Goal: Task Accomplishment & Management: Manage account settings

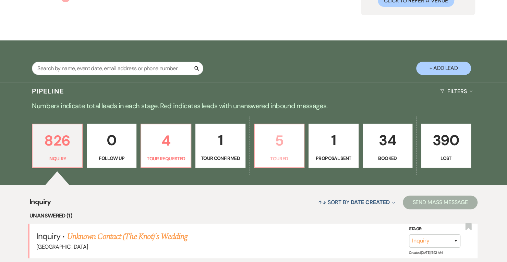
click at [284, 155] on p "Toured" at bounding box center [279, 159] width 41 height 8
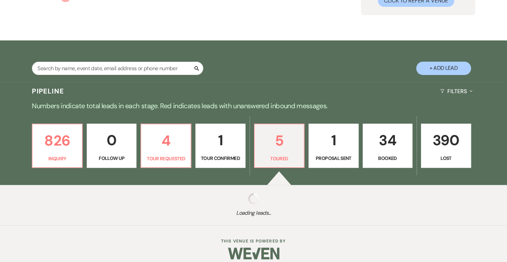
select select "5"
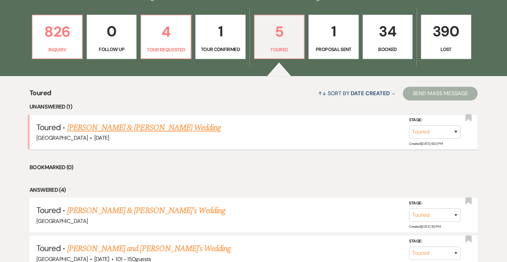
scroll to position [190, 0]
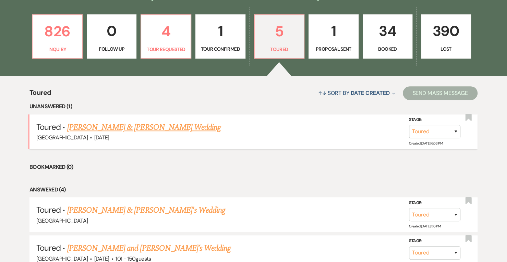
click at [451, 124] on div "Stage: Inquiry Follow Up Tour Requested Tour Confirmed Toured Proposal Sent Boo…" at bounding box center [434, 127] width 51 height 22
click at [447, 130] on select "Inquiry Follow Up Tour Requested Tour Confirmed Toured Proposal Sent Booked Lost" at bounding box center [434, 131] width 51 height 13
select select "6"
click at [409, 125] on select "Inquiry Follow Up Tour Requested Tour Confirmed Toured Proposal Sent Booked Lost" at bounding box center [434, 131] width 51 height 13
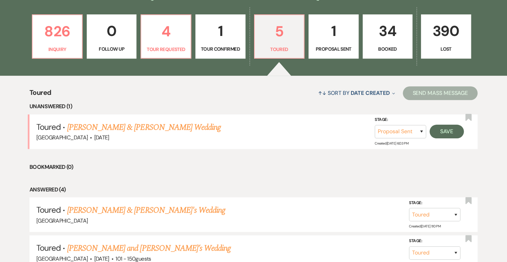
click at [227, 27] on p "1" at bounding box center [220, 31] width 41 height 23
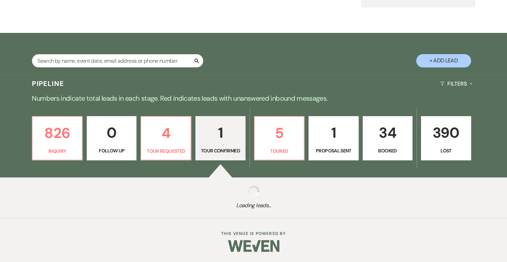
scroll to position [177, 0]
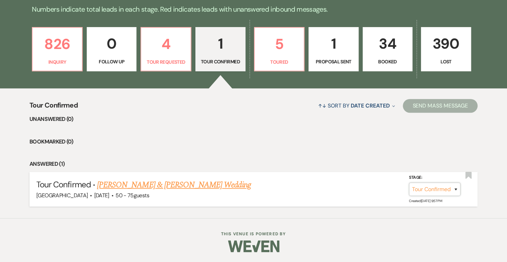
click at [442, 185] on select "Inquiry Follow Up Tour Requested Tour Confirmed Toured Proposal Sent Booked Lost" at bounding box center [434, 189] width 51 height 13
click at [409, 183] on select "Inquiry Follow Up Tour Requested Tour Confirmed Toured Proposal Sent Booked Lost" at bounding box center [434, 189] width 51 height 13
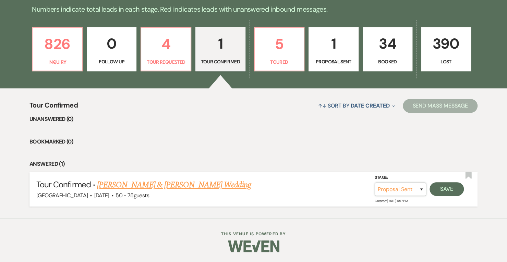
click at [415, 186] on select "Inquiry Follow Up Tour Requested Tour Confirmed Toured Proposal Sent Booked Lost" at bounding box center [399, 189] width 51 height 13
select select "5"
click at [374, 183] on select "Inquiry Follow Up Tour Requested Tour Confirmed Toured Proposal Sent Booked Lost" at bounding box center [399, 189] width 51 height 13
click at [443, 187] on button "Save" at bounding box center [446, 189] width 34 height 14
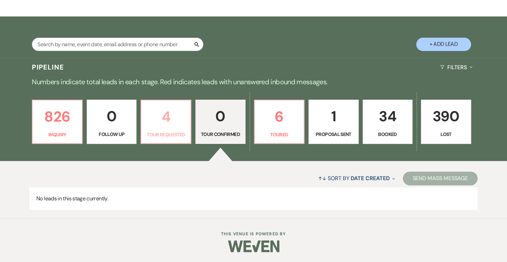
click at [161, 127] on p "4" at bounding box center [165, 116] width 41 height 23
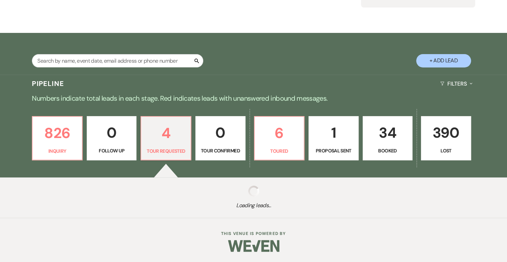
scroll to position [105, 0]
select select "2"
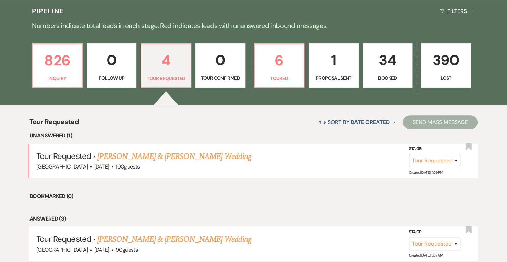
scroll to position [162, 0]
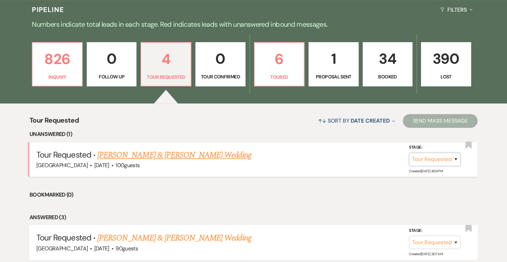
click at [432, 161] on select "Inquiry Follow Up Tour Requested Tour Confirmed Toured Proposal Sent Booked Lost" at bounding box center [434, 159] width 51 height 13
select select "5"
click at [409, 153] on select "Inquiry Follow Up Tour Requested Tour Confirmed Toured Proposal Sent Booked Lost" at bounding box center [434, 159] width 51 height 13
click at [447, 157] on button "Save" at bounding box center [446, 159] width 34 height 14
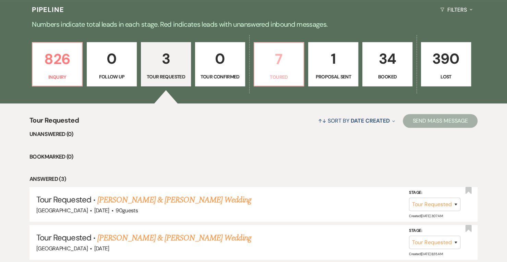
click at [278, 68] on p "7" at bounding box center [278, 59] width 41 height 23
select select "5"
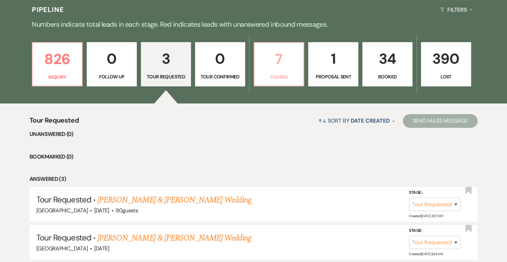
select select "5"
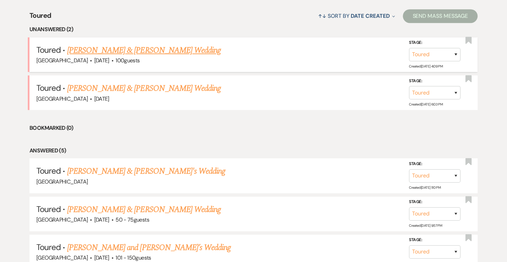
scroll to position [269, 0]
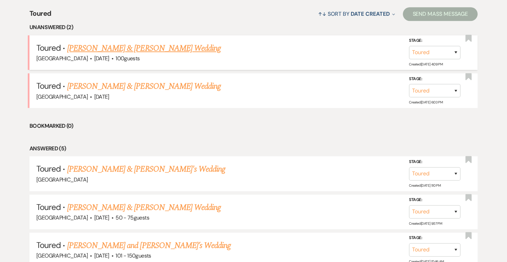
click at [165, 50] on link "[PERSON_NAME] & [PERSON_NAME] Wedding" at bounding box center [143, 48] width 153 height 12
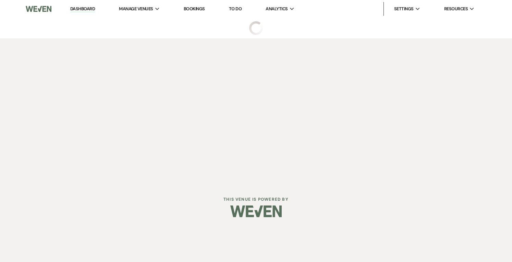
select select "5"
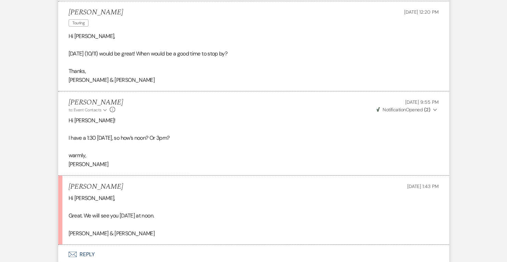
scroll to position [919, 0]
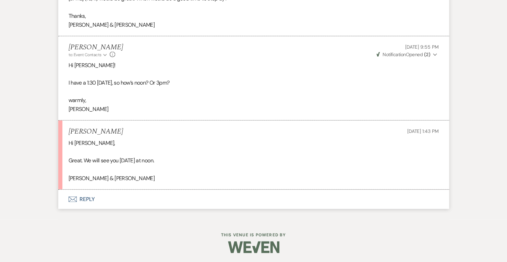
click at [87, 201] on button "Envelope Reply" at bounding box center [253, 199] width 390 height 19
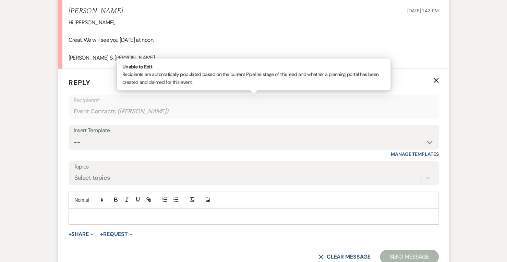
scroll to position [1047, 0]
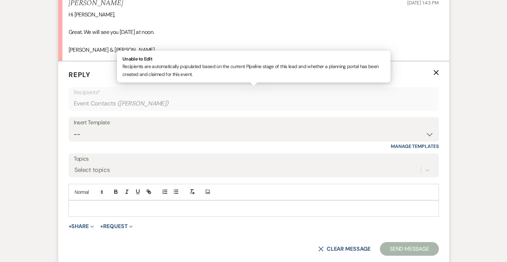
click at [99, 205] on p at bounding box center [253, 209] width 359 height 8
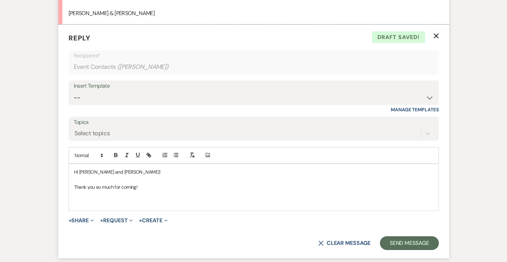
scroll to position [1084, 0]
click at [147, 191] on p at bounding box center [253, 195] width 359 height 8
click at [144, 184] on p "Thank you so much for coming!" at bounding box center [253, 187] width 359 height 8
click at [134, 168] on p "Hi [PERSON_NAME] and [PERSON_NAME]!" at bounding box center [253, 172] width 359 height 8
click at [86, 217] on button "+ Share Expand" at bounding box center [81, 219] width 26 height 5
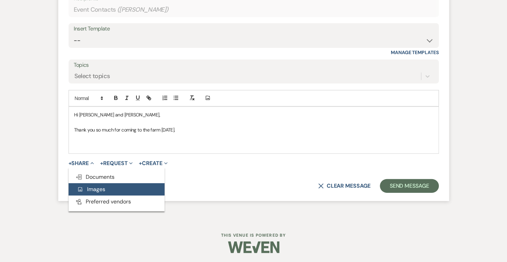
scroll to position [1137, 0]
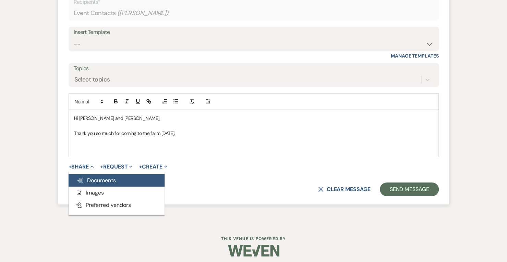
click at [106, 177] on span "Doc Upload Documents" at bounding box center [96, 180] width 39 height 7
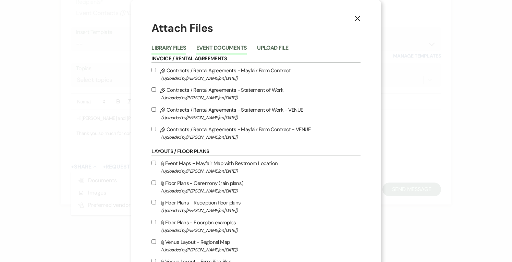
click at [218, 48] on button "Event Documents" at bounding box center [221, 50] width 50 height 10
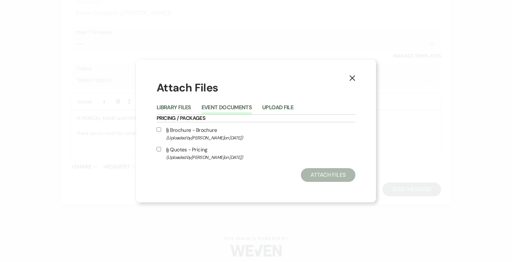
click at [184, 157] on span "(Uploaded by [PERSON_NAME] on [DATE] )" at bounding box center [260, 157] width 189 height 8
click at [161, 151] on input "Attach File Quotes - Pricing (Uploaded by [PERSON_NAME] on [DATE] )" at bounding box center [159, 149] width 4 height 4
checkbox input "true"
click at [327, 180] on button "Attach Files" at bounding box center [328, 175] width 54 height 14
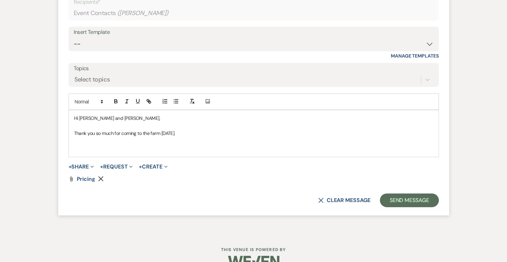
click at [164, 143] on p at bounding box center [253, 141] width 359 height 8
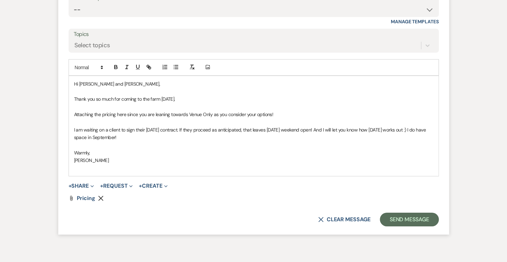
scroll to position [1172, 0]
click at [404, 216] on button "Send Message" at bounding box center [408, 219] width 59 height 14
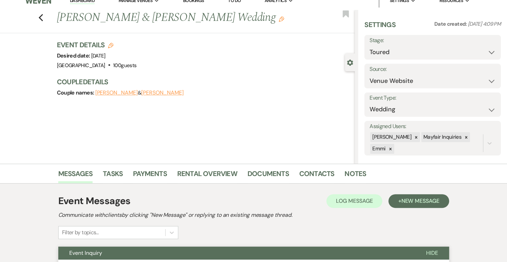
scroll to position [9, 0]
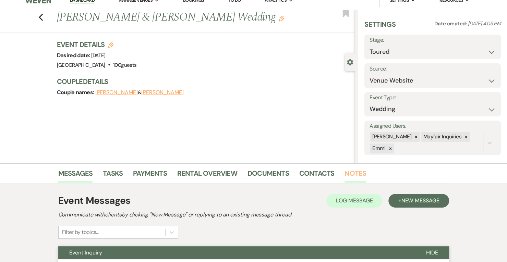
click at [359, 173] on link "Notes" at bounding box center [355, 175] width 22 height 15
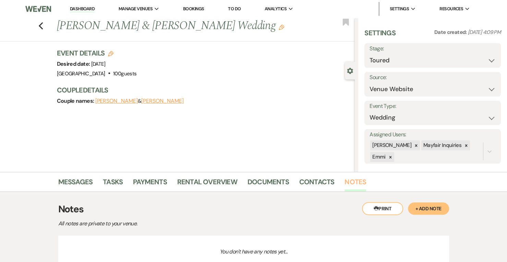
scroll to position [56, 0]
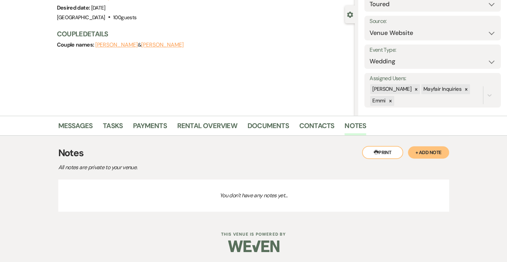
click at [428, 152] on button "+ Add Note" at bounding box center [428, 152] width 41 height 12
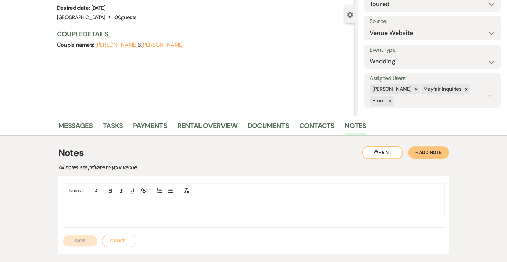
click at [216, 216] on div at bounding box center [253, 205] width 381 height 45
click at [206, 210] on p at bounding box center [253, 207] width 370 height 8
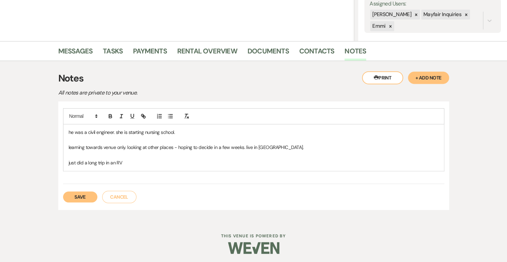
scroll to position [132, 0]
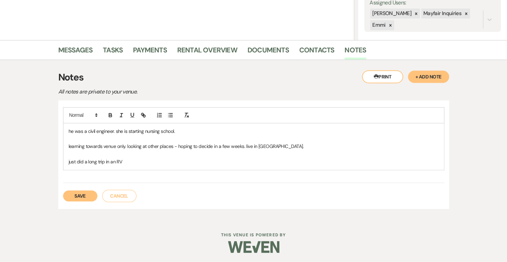
click at [79, 195] on button "Save" at bounding box center [80, 195] width 34 height 11
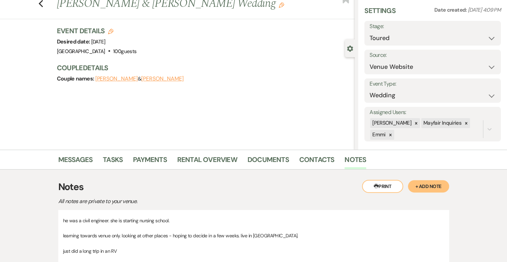
scroll to position [0, 0]
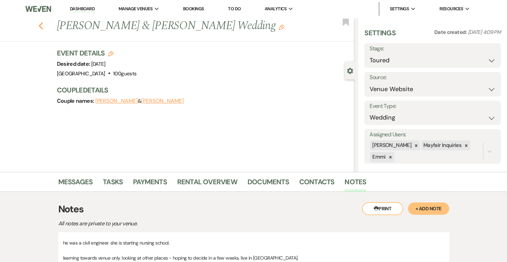
click at [43, 21] on button "Previous" at bounding box center [40, 26] width 5 height 10
select select "5"
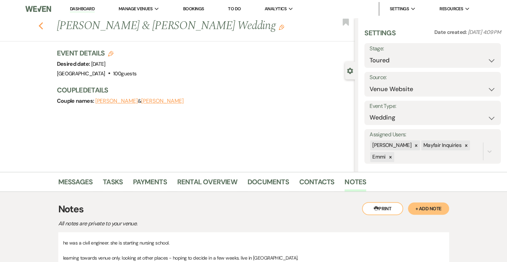
select select "5"
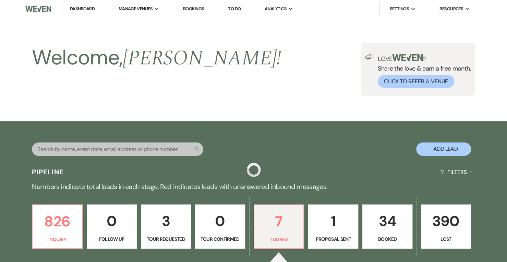
scroll to position [269, 0]
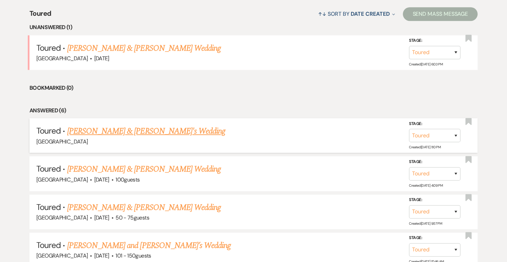
click at [165, 135] on link "[PERSON_NAME] & [PERSON_NAME]'s Wedding" at bounding box center [146, 131] width 158 height 12
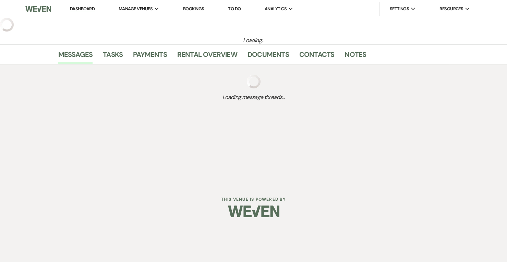
select select "5"
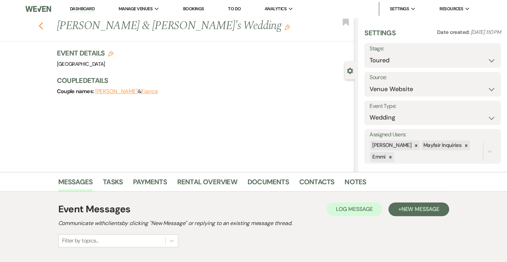
click at [43, 25] on icon "Previous" at bounding box center [40, 26] width 5 height 8
select select "5"
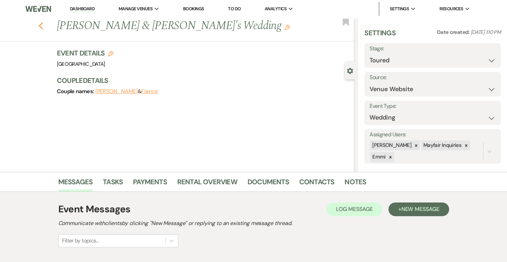
select select "5"
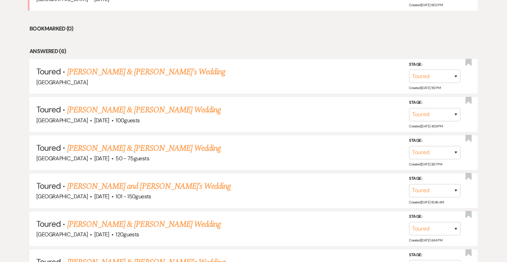
scroll to position [404, 0]
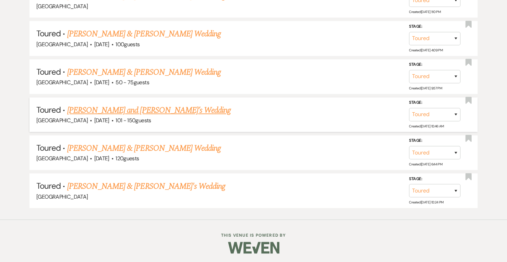
click at [128, 111] on link "[PERSON_NAME] and [PERSON_NAME]’s Wedding" at bounding box center [149, 110] width 164 height 12
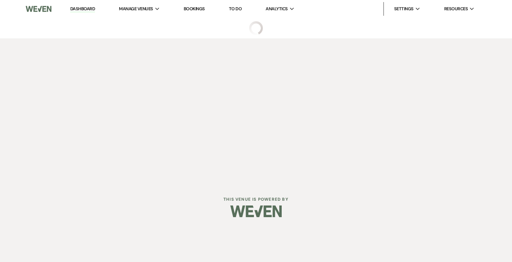
select select "5"
select select "2"
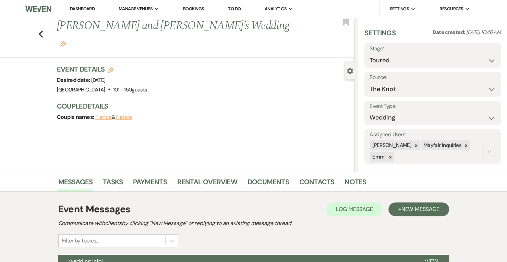
scroll to position [103, 0]
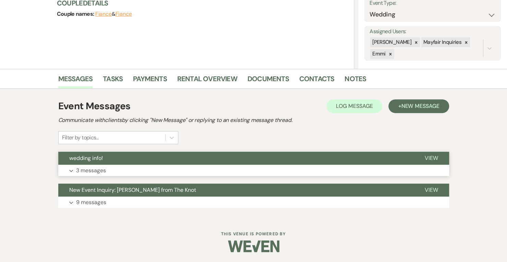
click at [85, 167] on p "3 messages" at bounding box center [91, 170] width 30 height 9
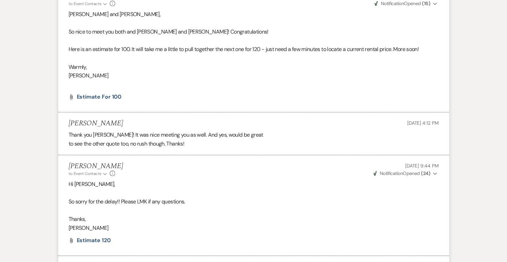
scroll to position [381, 0]
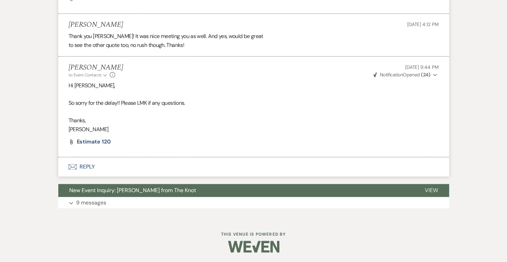
click at [85, 163] on button "Envelope Reply" at bounding box center [253, 166] width 390 height 19
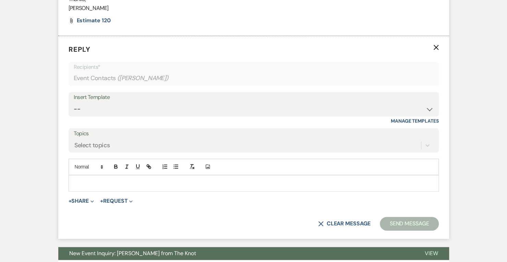
scroll to position [508, 0]
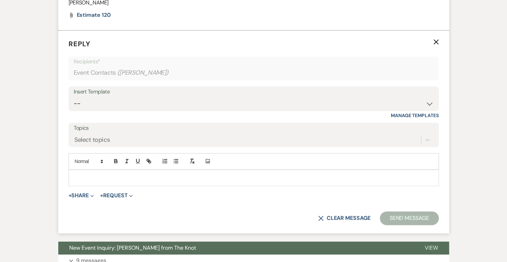
click at [92, 179] on p at bounding box center [253, 178] width 359 height 8
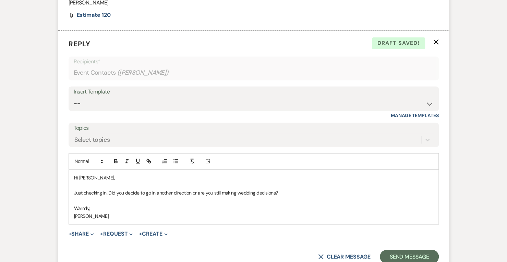
click at [106, 190] on p "Just checking in. Did you decide to go in another direction or are you still ma…" at bounding box center [253, 193] width 359 height 8
click at [408, 253] on button "Send Message" at bounding box center [408, 257] width 59 height 14
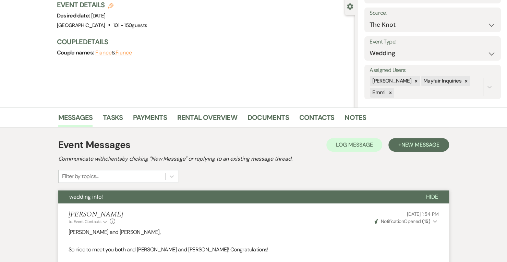
scroll to position [0, 0]
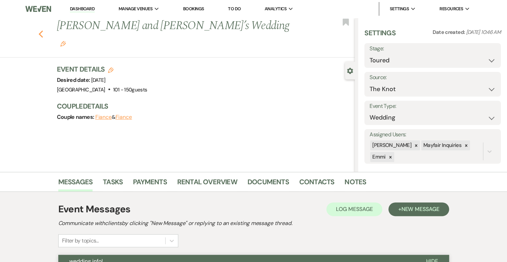
click at [42, 30] on icon "Previous" at bounding box center [40, 34] width 5 height 8
select select "5"
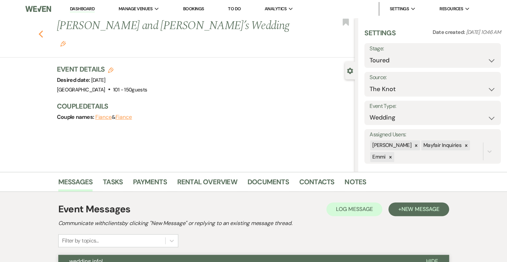
select select "5"
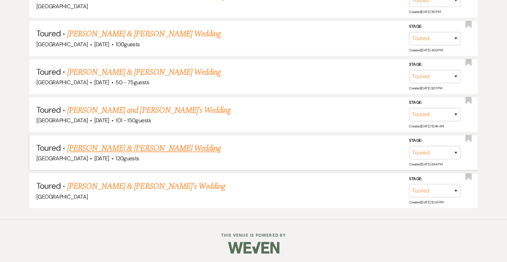
click at [175, 150] on link "[PERSON_NAME] & [PERSON_NAME] Wedding" at bounding box center [143, 148] width 153 height 12
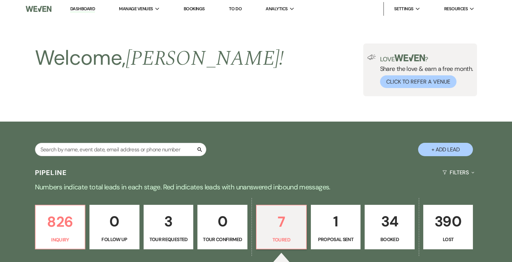
select select "5"
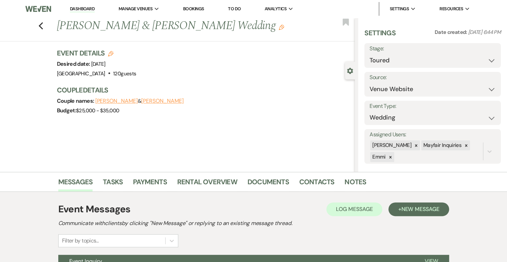
scroll to position [71, 0]
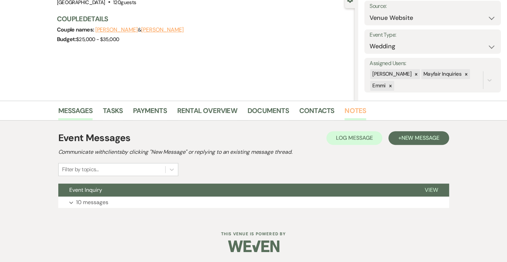
click at [351, 111] on link "Notes" at bounding box center [355, 112] width 22 height 15
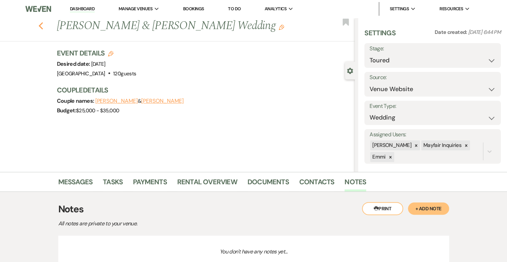
click at [43, 26] on icon "Previous" at bounding box center [40, 26] width 5 height 8
select select "5"
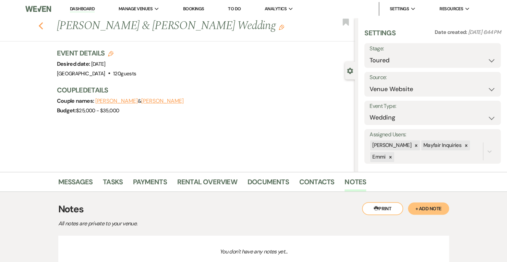
select select "5"
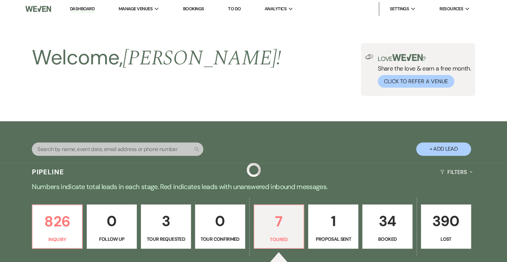
scroll to position [404, 0]
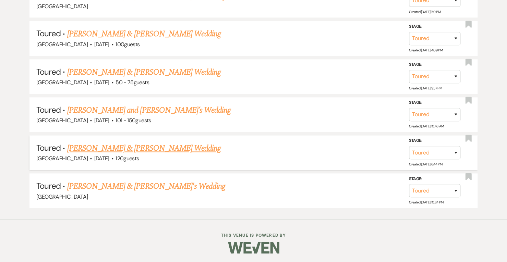
click at [120, 144] on link "[PERSON_NAME] & [PERSON_NAME] Wedding" at bounding box center [143, 148] width 153 height 12
select select "5"
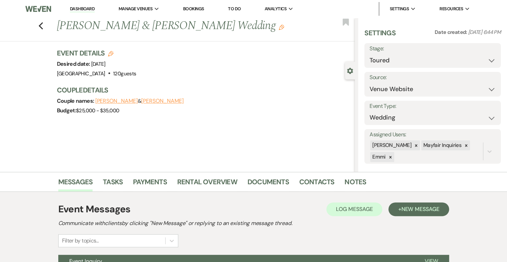
scroll to position [71, 0]
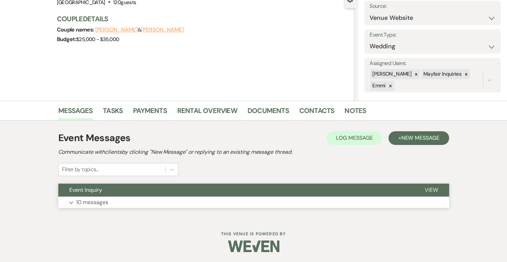
click at [113, 205] on button "Expand 10 messages" at bounding box center [253, 203] width 390 height 12
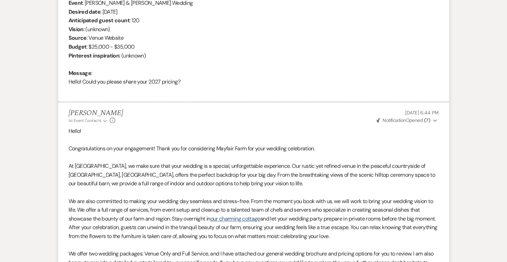
scroll to position [0, 0]
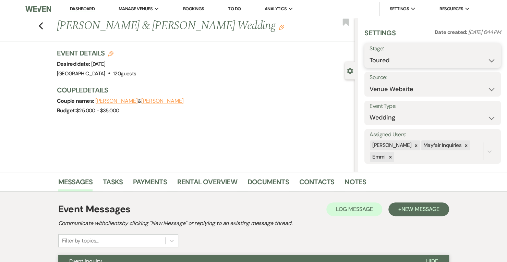
click at [402, 59] on select "Inquiry Follow Up Tour Requested Tour Confirmed Toured Proposal Sent Booked Lost" at bounding box center [432, 60] width 126 height 13
select select "8"
click at [369, 54] on select "Inquiry Follow Up Tour Requested Tour Confirmed Toured Proposal Sent Booked Lost" at bounding box center [432, 60] width 126 height 13
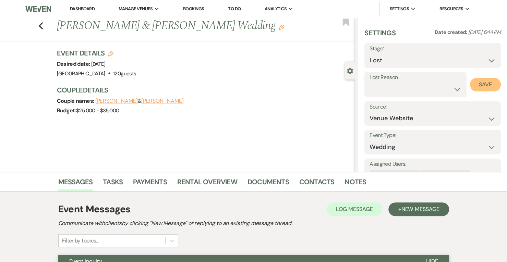
click at [484, 88] on button "Save" at bounding box center [485, 85] width 31 height 14
click at [43, 26] on icon "Previous" at bounding box center [40, 26] width 5 height 8
select select "5"
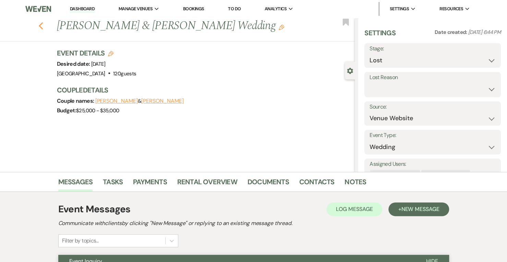
select select "5"
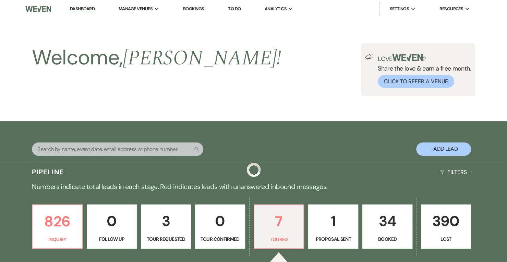
scroll to position [366, 0]
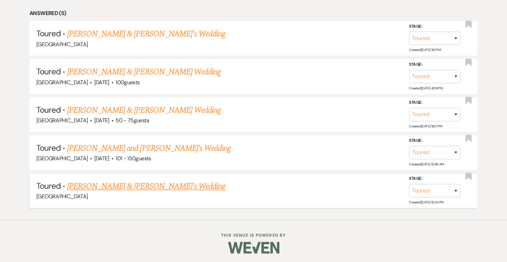
click at [162, 186] on link "[PERSON_NAME] & [PERSON_NAME]'s Wedding" at bounding box center [146, 186] width 158 height 12
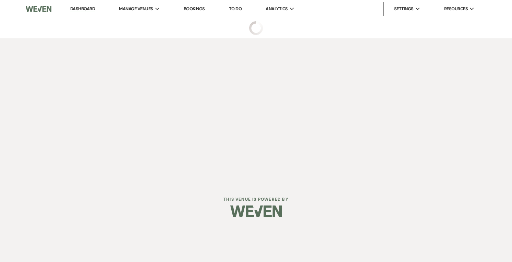
select select "5"
select select "1"
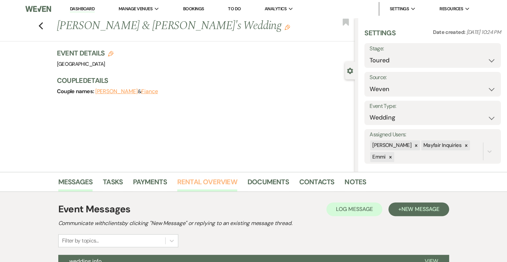
scroll to position [103, 0]
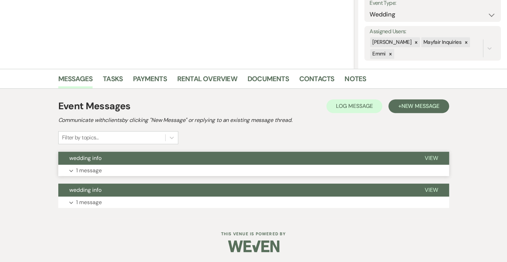
click at [95, 170] on p "1 message" at bounding box center [89, 170] width 26 height 9
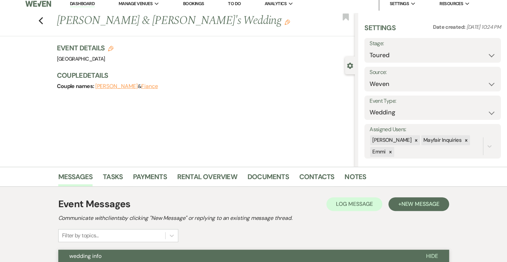
scroll to position [0, 0]
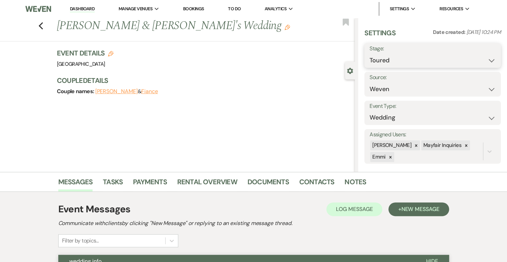
click at [428, 59] on select "Inquiry Follow Up Tour Requested Tour Confirmed Toured Proposal Sent Booked Lost" at bounding box center [432, 60] width 126 height 13
select select "8"
click at [369, 54] on select "Inquiry Follow Up Tour Requested Tour Confirmed Toured Proposal Sent Booked Lost" at bounding box center [432, 60] width 126 height 13
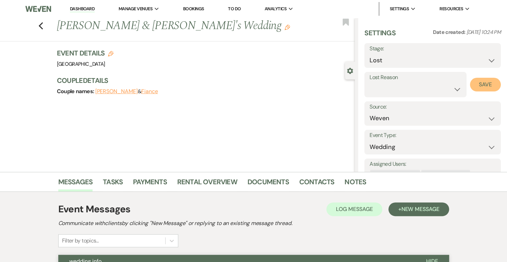
click at [483, 84] on button "Save" at bounding box center [485, 85] width 31 height 14
click at [47, 29] on div "Previous [PERSON_NAME] & [PERSON_NAME]'s Wedding Edit Bookmark" at bounding box center [176, 30] width 358 height 24
click at [43, 28] on icon "Previous" at bounding box center [40, 26] width 5 height 8
select select "5"
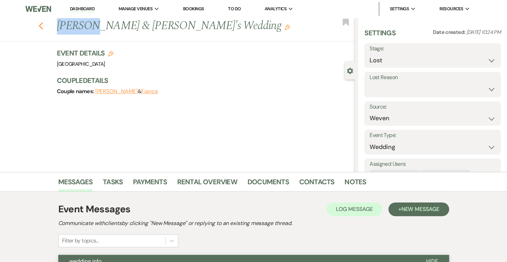
select select "5"
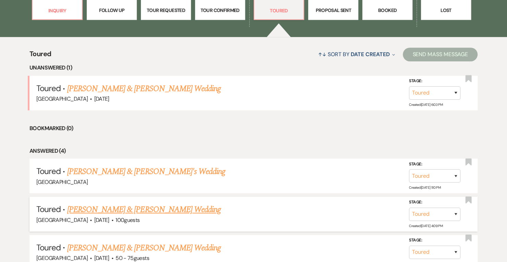
scroll to position [221, 0]
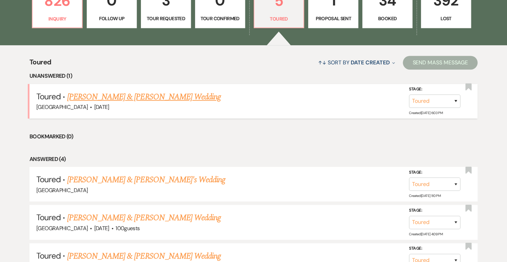
click at [167, 100] on link "[PERSON_NAME] & [PERSON_NAME] Wedding" at bounding box center [143, 97] width 153 height 12
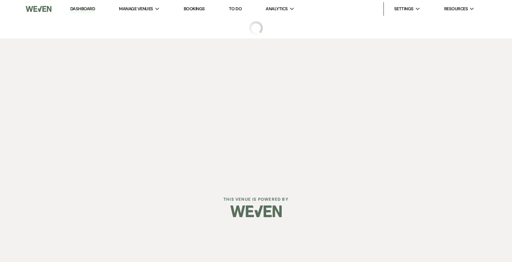
select select "5"
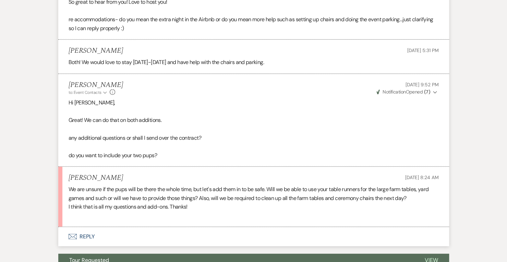
scroll to position [4079, 0]
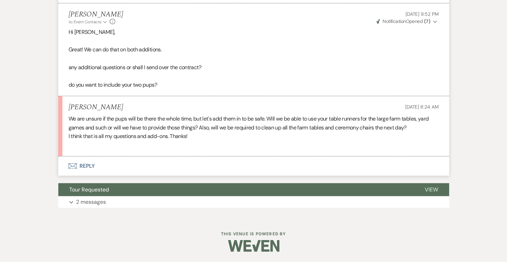
click at [82, 166] on button "Envelope Reply" at bounding box center [253, 166] width 390 height 19
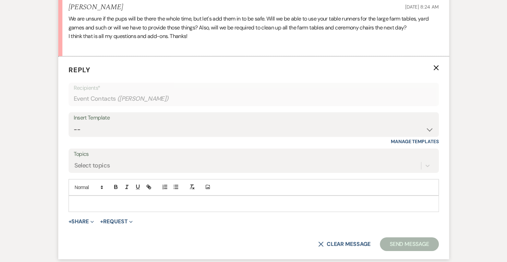
scroll to position [4171, 0]
click at [106, 208] on p at bounding box center [253, 205] width 359 height 8
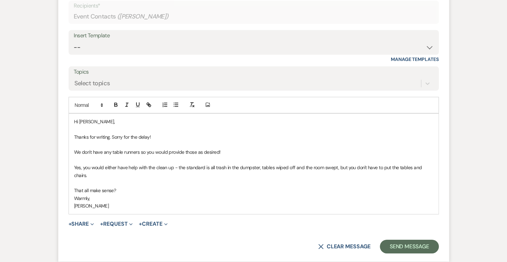
scroll to position [4257, 0]
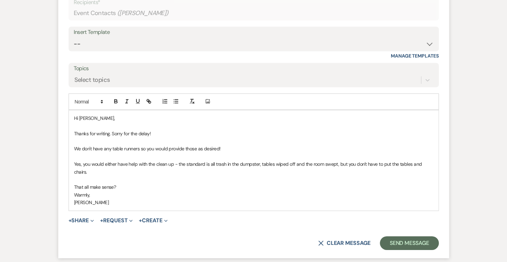
click at [125, 170] on p "Yes, you would either have help with the clean up - the standard is all trash i…" at bounding box center [253, 167] width 359 height 15
click at [170, 168] on p "Yes, you would either hire help with the clean up - the standard is all trash i…" at bounding box center [253, 167] width 359 height 15
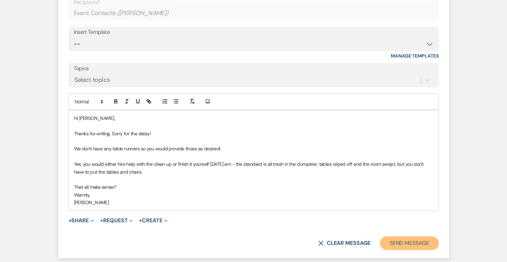
click at [405, 250] on button "Send Message" at bounding box center [408, 243] width 59 height 14
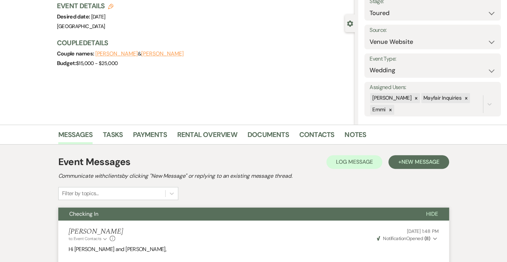
scroll to position [0, 0]
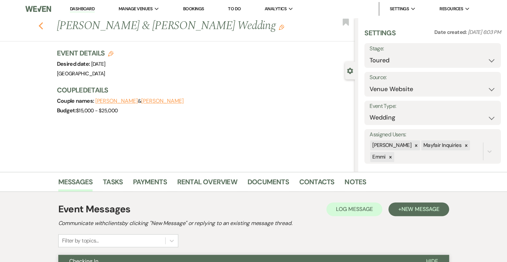
click at [42, 25] on use "button" at bounding box center [40, 26] width 4 height 8
select select "5"
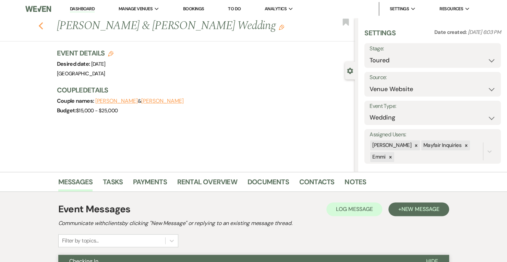
select select "5"
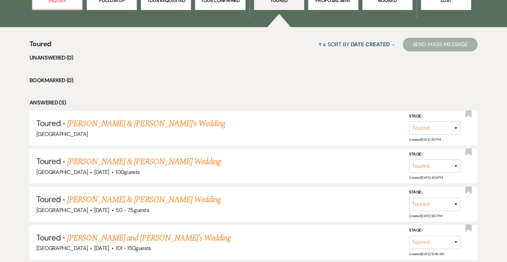
scroll to position [239, 0]
click at [126, 112] on li "Toured · [PERSON_NAME] & [PERSON_NAME]'s Wedding Mayfair Farm Stage: Inquiry Fo…" at bounding box center [253, 127] width 448 height 35
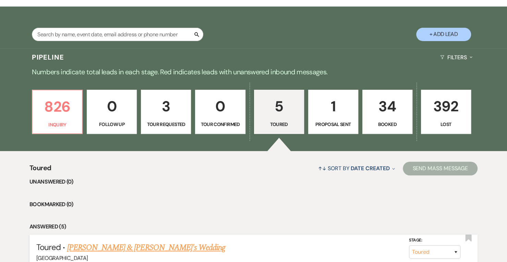
scroll to position [0, 0]
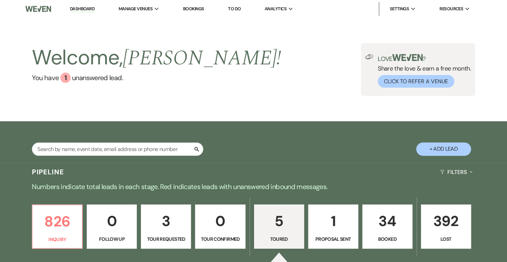
click at [83, 9] on link "Dashboard" at bounding box center [82, 9] width 25 height 7
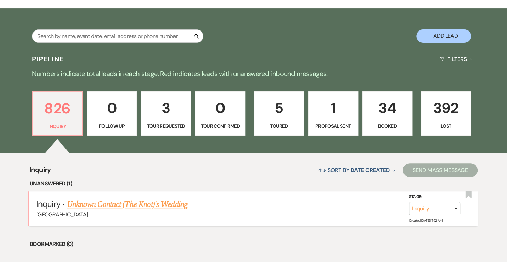
scroll to position [120, 0]
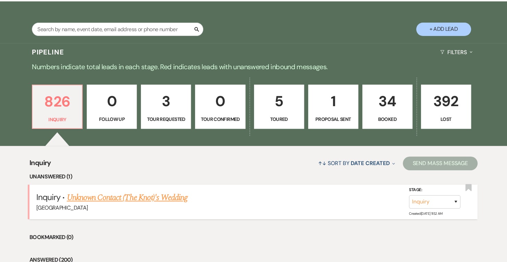
click at [128, 197] on link "Unknown Contact (The Knot)'s Wedding" at bounding box center [127, 197] width 121 height 12
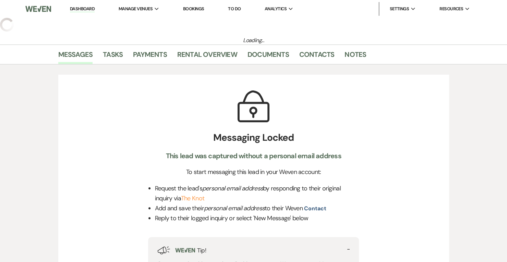
select select "2"
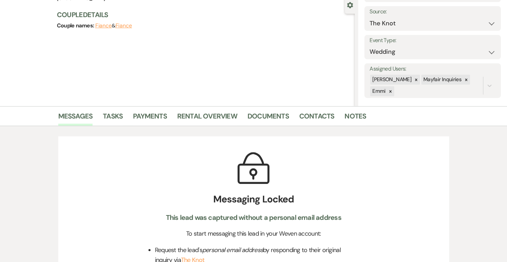
scroll to position [64, 0]
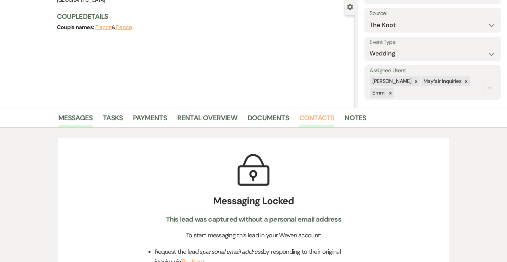
click at [318, 113] on link "Contacts" at bounding box center [316, 119] width 35 height 15
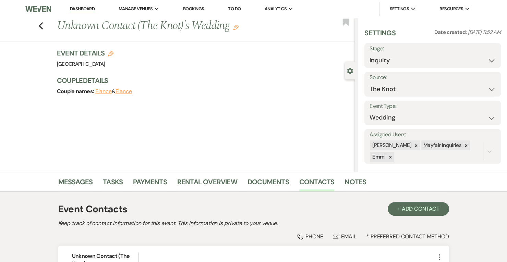
click at [421, 50] on label "Stage:" at bounding box center [432, 49] width 126 height 10
click at [396, 60] on select "Inquiry Follow Up Tour Requested Tour Confirmed Toured Proposal Sent Booked Lost" at bounding box center [432, 60] width 126 height 13
select select "8"
click at [369, 54] on select "Inquiry Follow Up Tour Requested Tour Confirmed Toured Proposal Sent Booked Lost" at bounding box center [432, 60] width 126 height 13
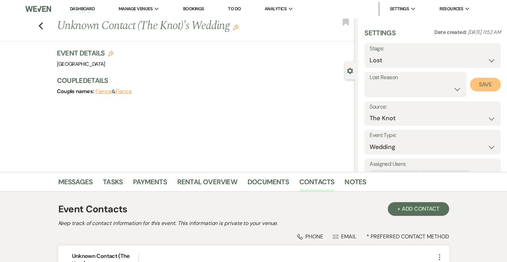
click at [481, 85] on button "Save" at bounding box center [485, 85] width 31 height 14
click at [84, 7] on link "Dashboard" at bounding box center [82, 9] width 25 height 7
select select "8"
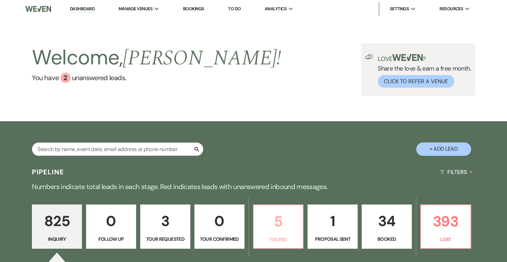
click at [280, 217] on p "5" at bounding box center [278, 221] width 41 height 23
select select "5"
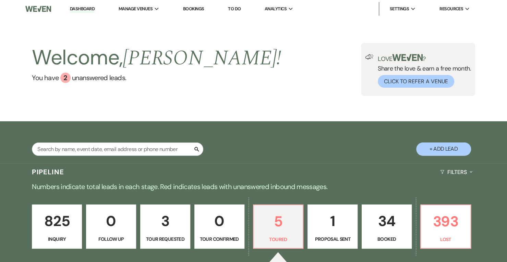
select select "5"
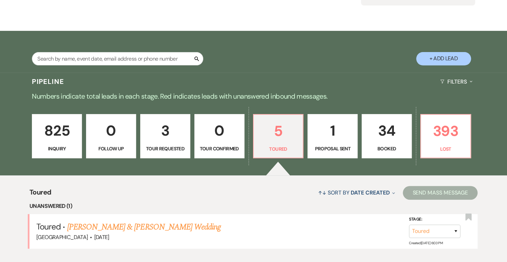
scroll to position [119, 0]
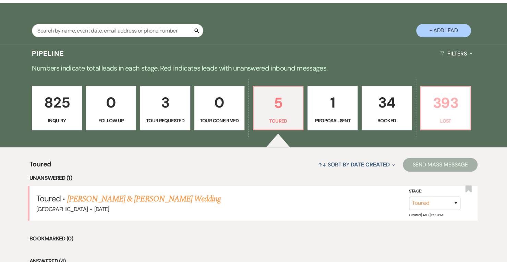
click at [443, 117] on p "Lost" at bounding box center [445, 121] width 41 height 8
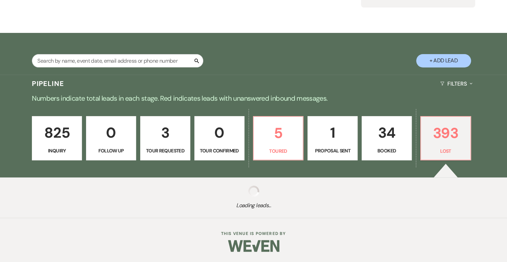
scroll to position [88, 0]
select select "8"
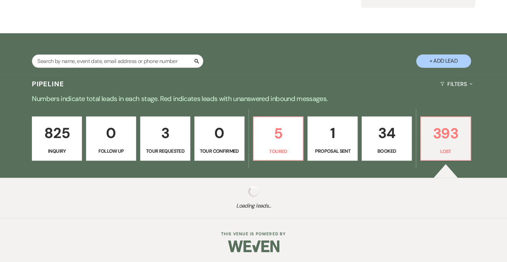
select select "10"
select select "8"
select select "10"
select select "8"
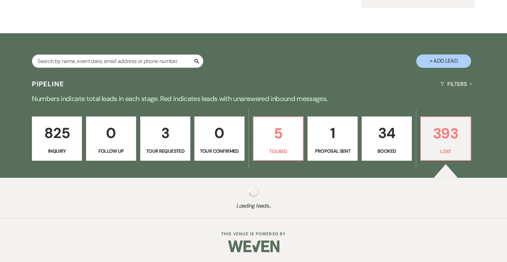
select select "6"
select select "8"
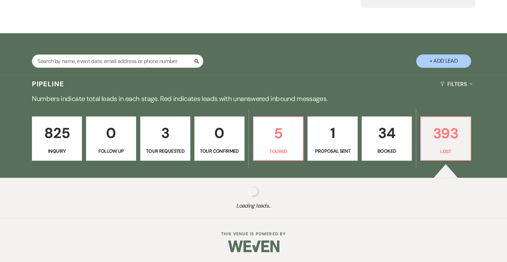
select select "8"
select select "6"
select select "8"
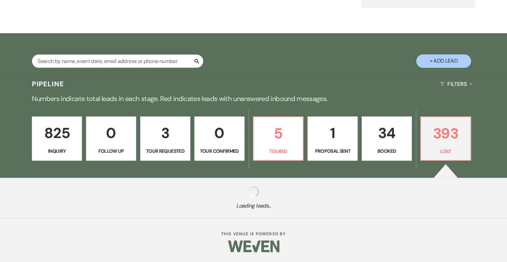
select select "8"
select select "6"
select select "8"
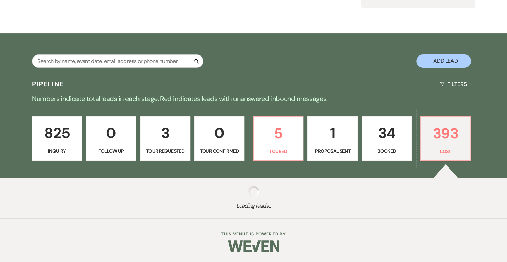
select select "8"
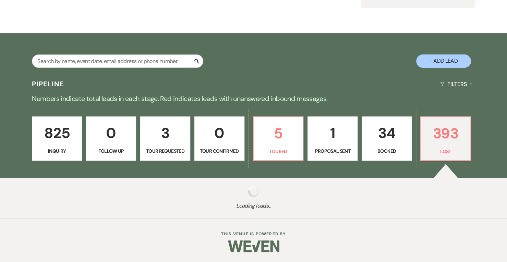
select select "8"
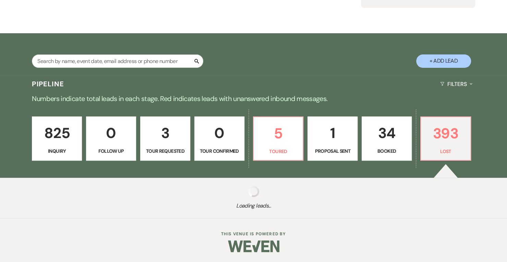
select select "8"
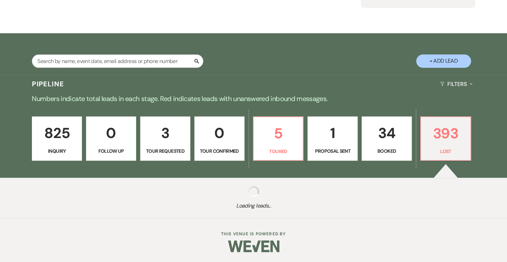
select select "6"
select select "8"
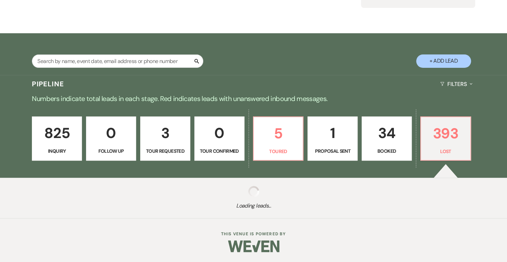
select select "6"
select select "8"
select select "7"
select select "8"
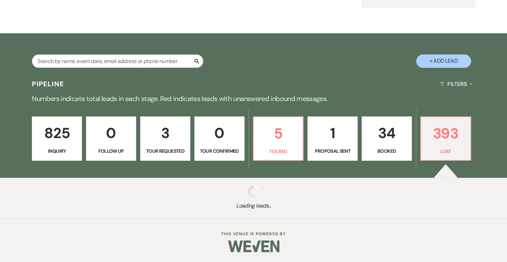
select select "8"
select select "7"
select select "8"
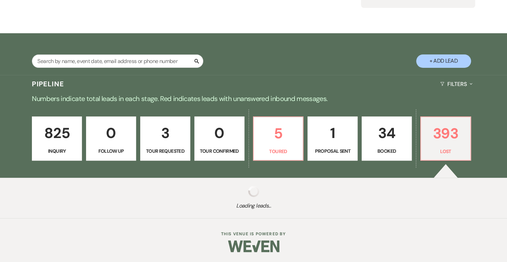
select select "8"
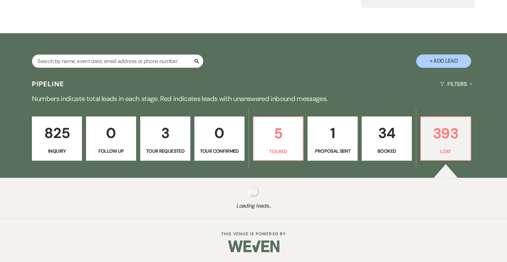
select select "8"
select select "1"
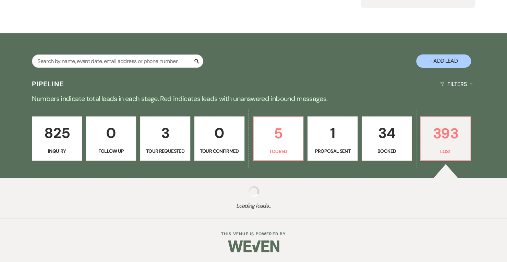
select select "8"
select select "1"
select select "8"
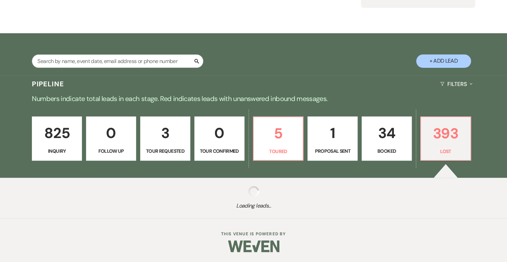
select select "1"
select select "8"
select select "6"
select select "8"
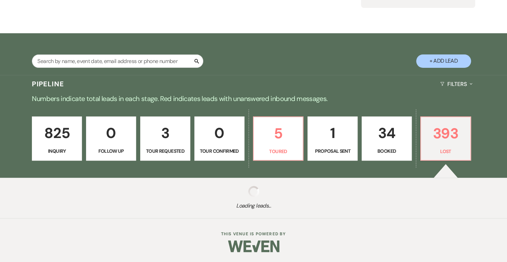
select select "8"
select select "6"
select select "8"
select select "1"
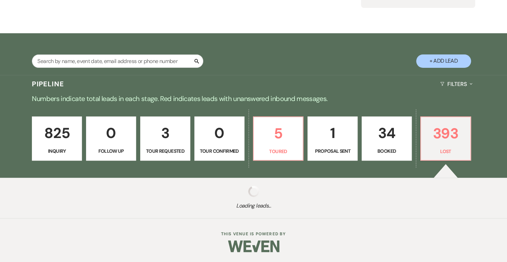
select select "8"
select select "6"
select select "8"
select select "6"
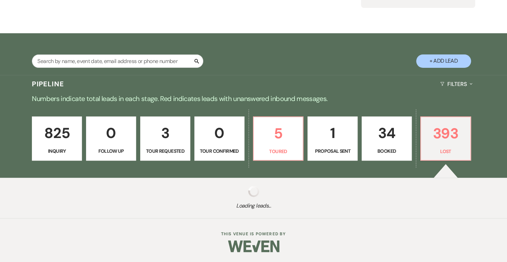
select select "8"
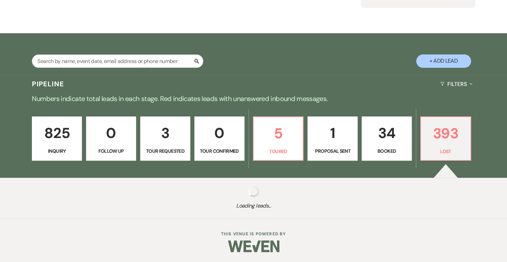
select select "8"
select select "6"
select select "8"
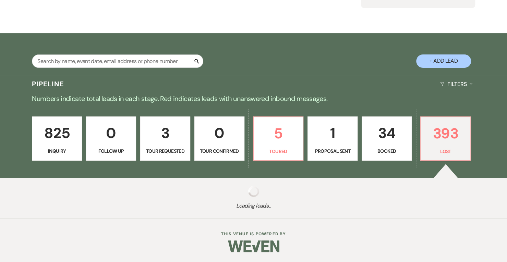
select select "8"
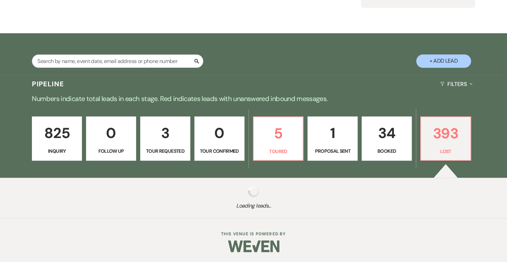
select select "8"
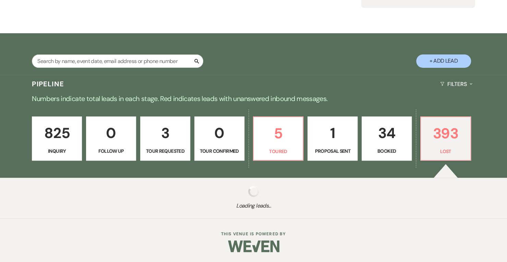
select select "8"
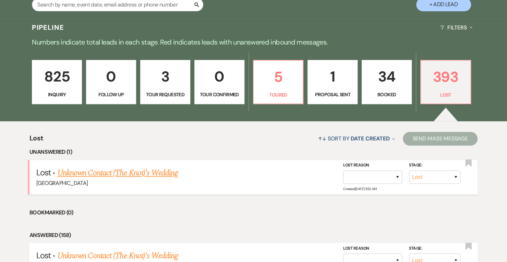
scroll to position [145, 0]
click at [171, 169] on link "Unknown Contact (The Knot)'s Wedding" at bounding box center [117, 172] width 121 height 12
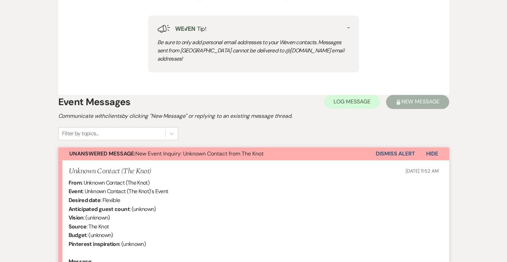
scroll to position [349, 0]
click at [387, 147] on button "Dismiss Alert" at bounding box center [394, 153] width 39 height 13
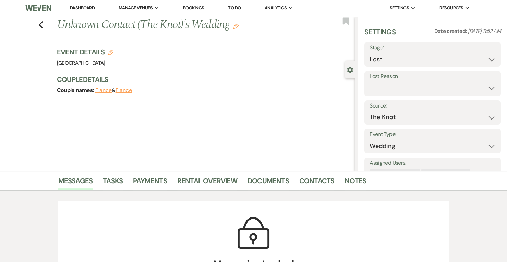
scroll to position [0, 0]
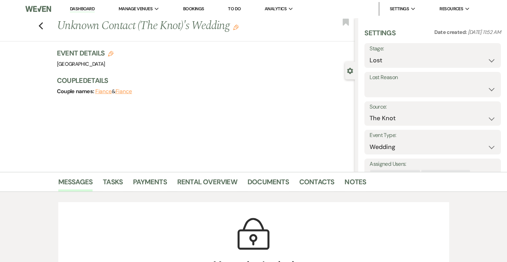
click at [82, 6] on link "Dashboard" at bounding box center [82, 9] width 25 height 7
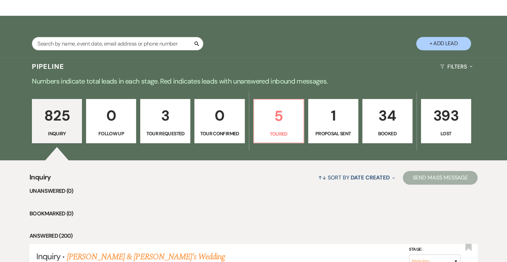
scroll to position [124, 0]
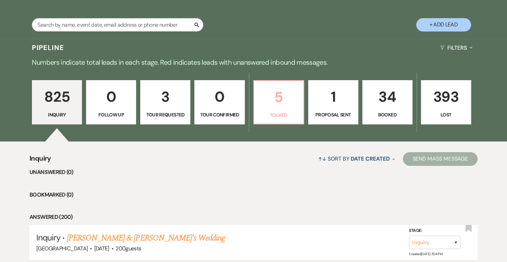
click at [284, 90] on p "5" at bounding box center [278, 97] width 41 height 23
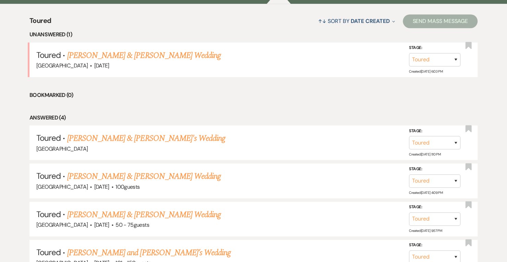
scroll to position [262, 0]
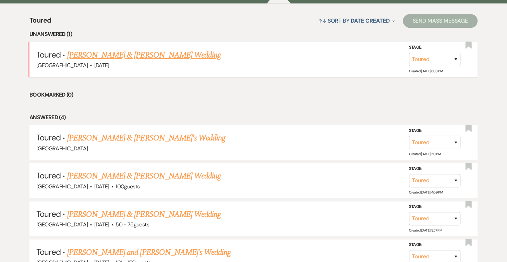
click at [173, 52] on link "[PERSON_NAME] & [PERSON_NAME] Wedding" at bounding box center [143, 55] width 153 height 12
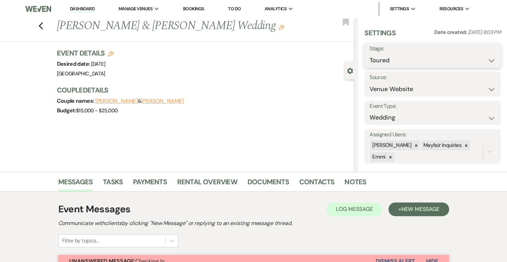
click at [410, 58] on select "Inquiry Follow Up Tour Requested Tour Confirmed Toured Proposal Sent Booked Lost" at bounding box center [432, 60] width 126 height 13
click at [369, 54] on select "Inquiry Follow Up Tour Requested Tour Confirmed Toured Proposal Sent Booked Lost" at bounding box center [432, 60] width 126 height 13
click at [480, 57] on button "Save" at bounding box center [486, 56] width 28 height 14
click at [80, 4] on li "Dashboard" at bounding box center [82, 9] width 32 height 14
click at [79, 7] on link "Dashboard" at bounding box center [82, 9] width 25 height 7
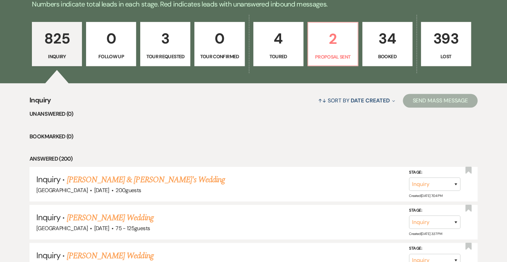
scroll to position [185, 0]
